Goal: Navigation & Orientation: Find specific page/section

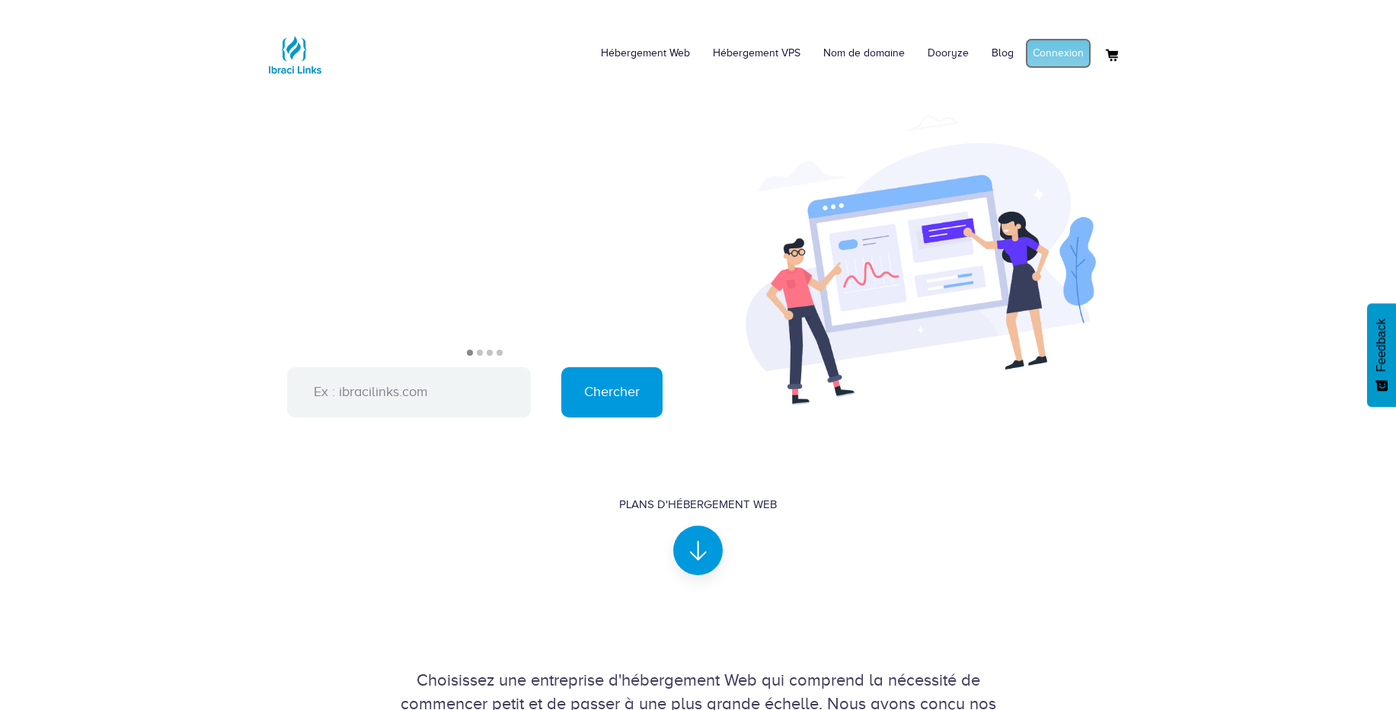
click at [1070, 60] on link "Connexion" at bounding box center [1058, 53] width 66 height 30
click at [1050, 56] on link "Mon compte" at bounding box center [1054, 53] width 74 height 30
